Goal: Task Accomplishment & Management: Use online tool/utility

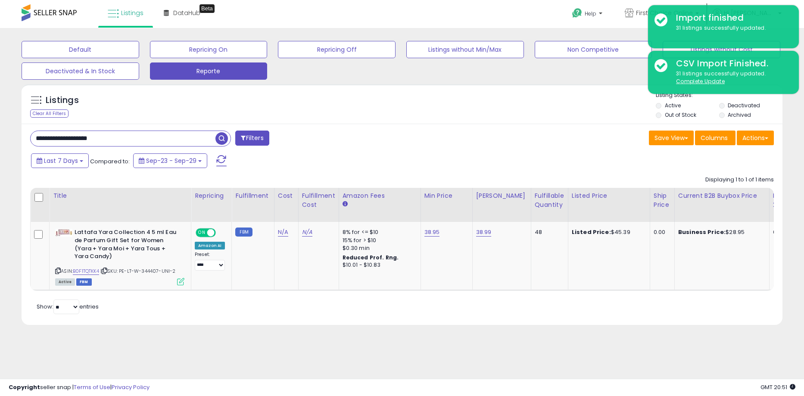
click at [0, 142] on html "Unable to login Retrieving listings data.. has not yet accepted the Terms of Us…" at bounding box center [402, 198] width 804 height 396
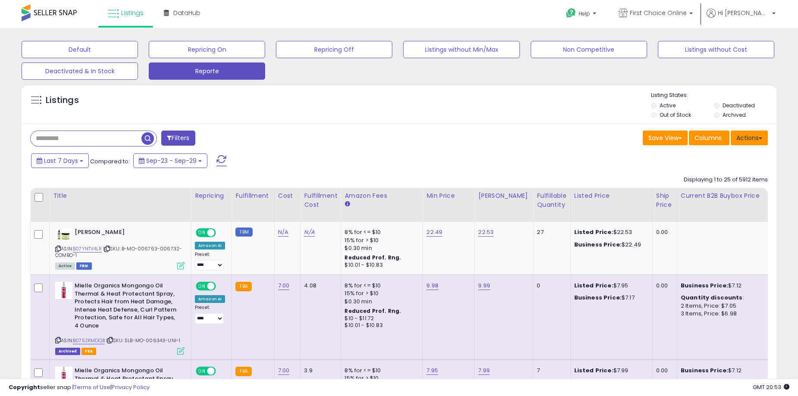
click at [748, 140] on button "Actions" at bounding box center [749, 138] width 37 height 15
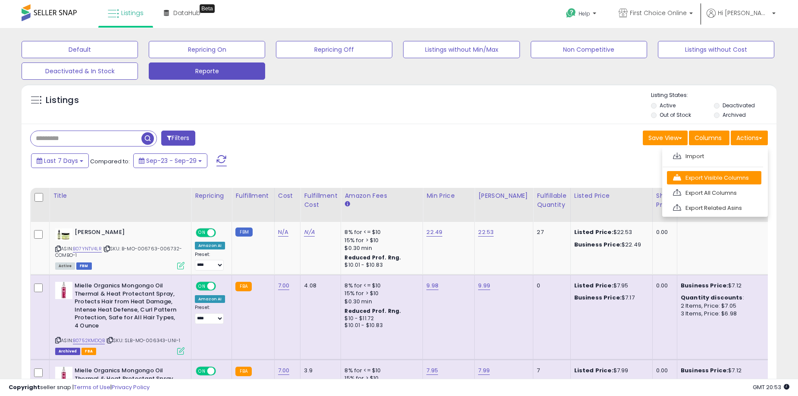
click at [735, 175] on link "Export Visible Columns" at bounding box center [714, 177] width 94 height 13
